Goal: Task Accomplishment & Management: Manage account settings

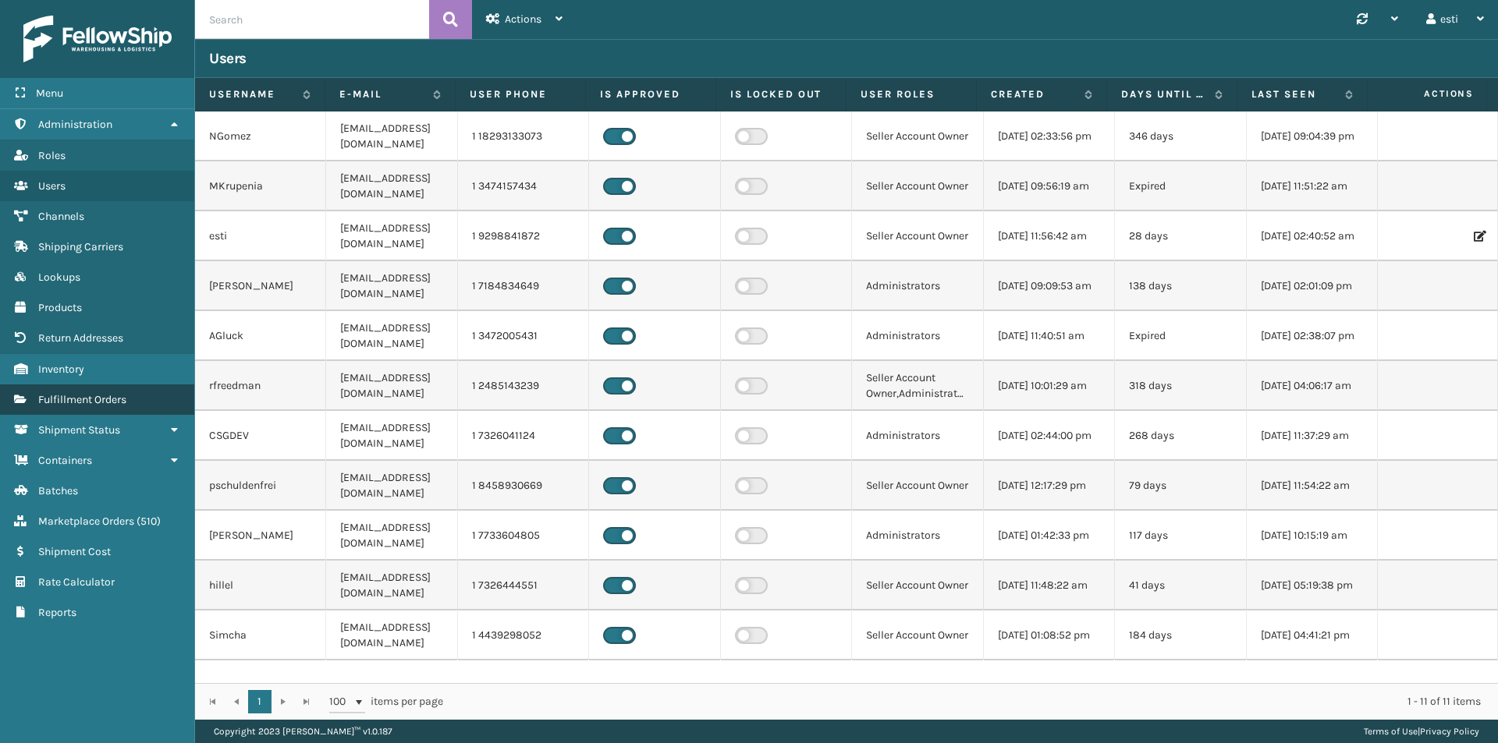
click at [132, 395] on link "Fulfillment Orders" at bounding box center [97, 400] width 194 height 30
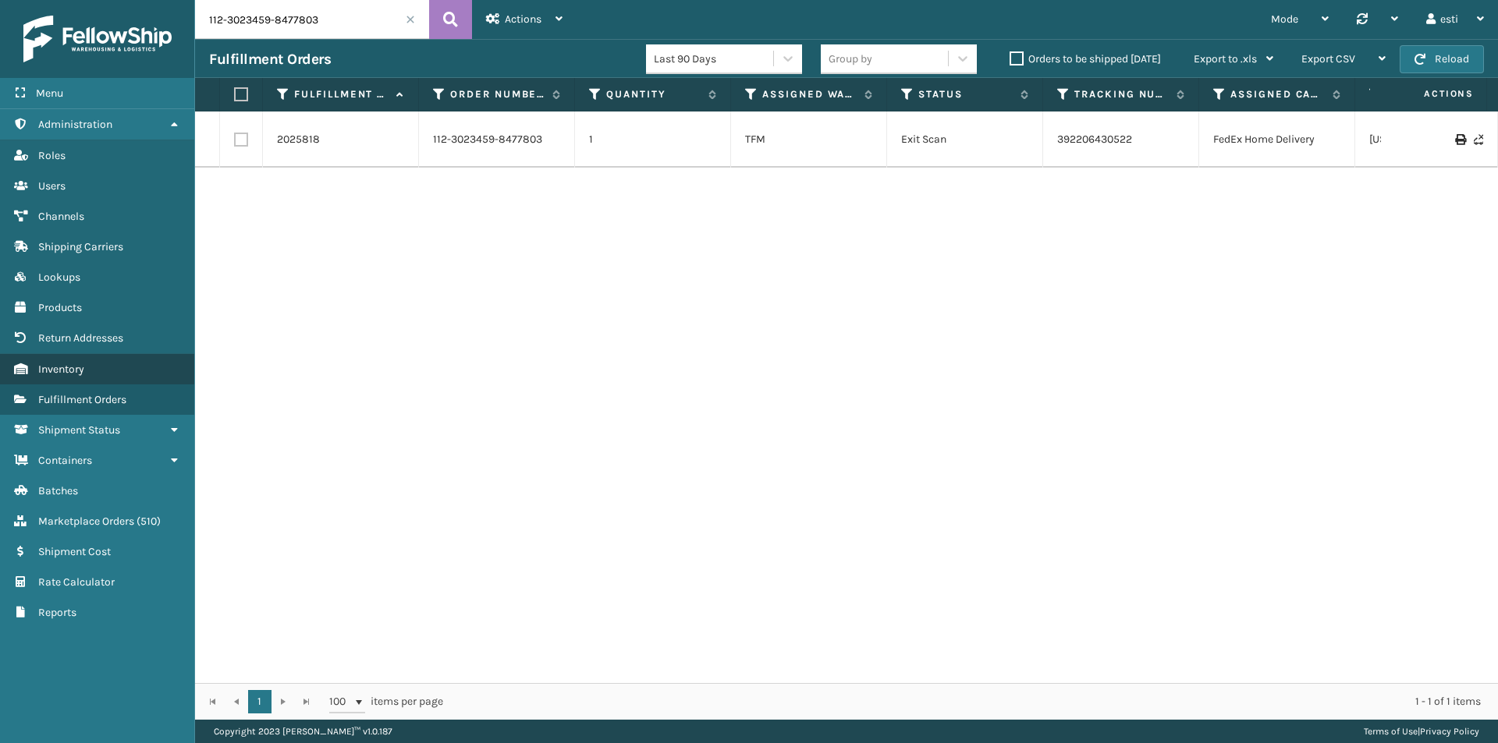
click at [100, 367] on link "Inventory" at bounding box center [97, 369] width 194 height 30
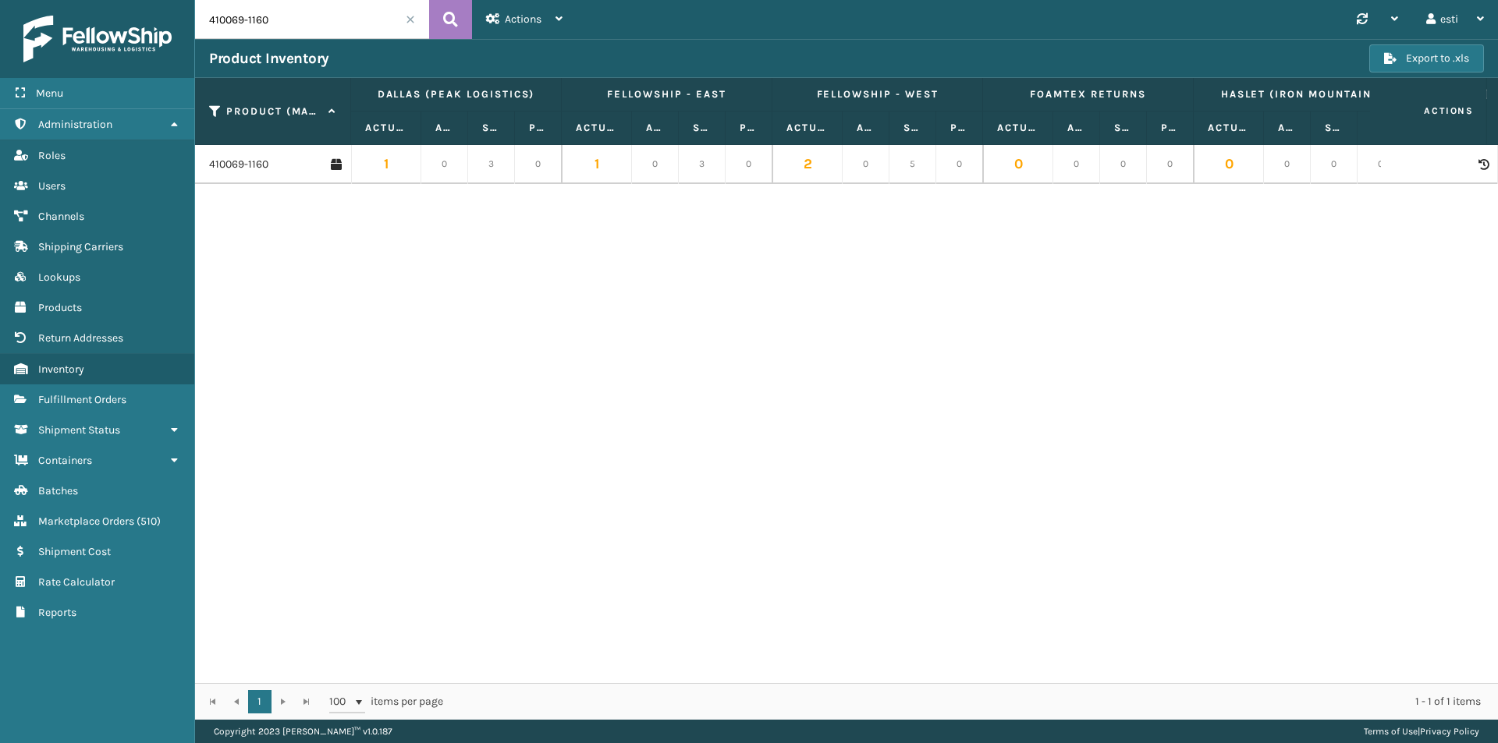
drag, startPoint x: 307, startPoint y: 26, endPoint x: 183, endPoint y: 37, distance: 123.7
click at [183, 0] on div "Menu Administration Roles Users Channels Shipping Carriers Lookups Products Ret…" at bounding box center [749, 0] width 1498 height 0
paste input "168-80"
type input "410168-8060"
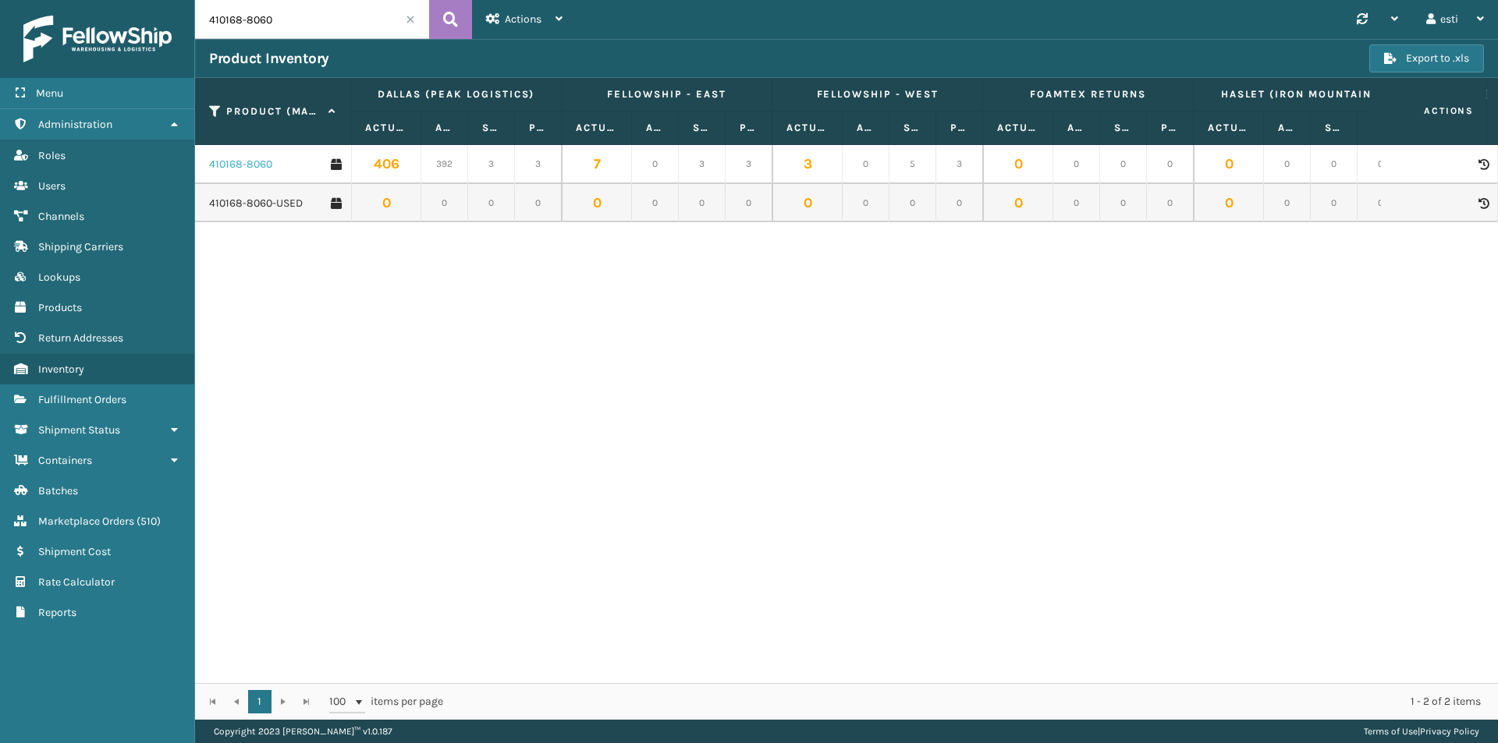
click at [262, 165] on link "410168-8060" at bounding box center [240, 165] width 63 height 16
